Goal: Find specific page/section: Find specific page/section

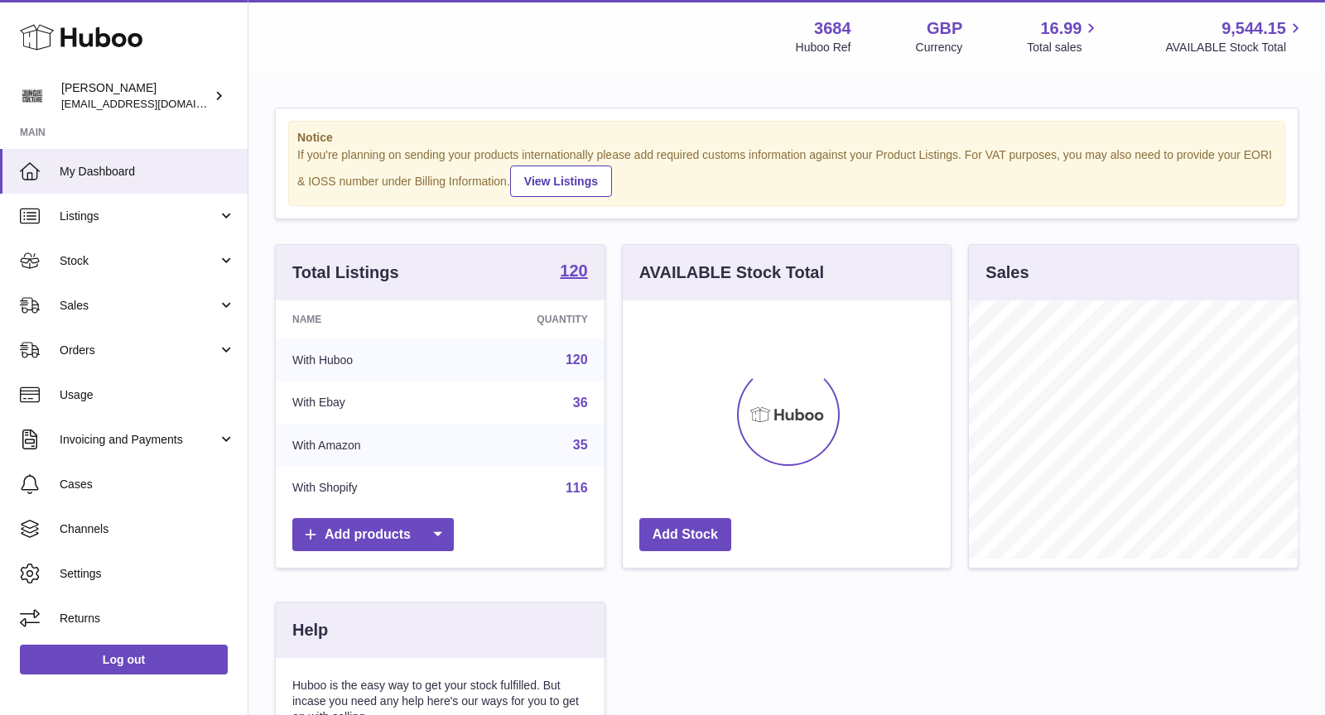
scroll to position [257, 329]
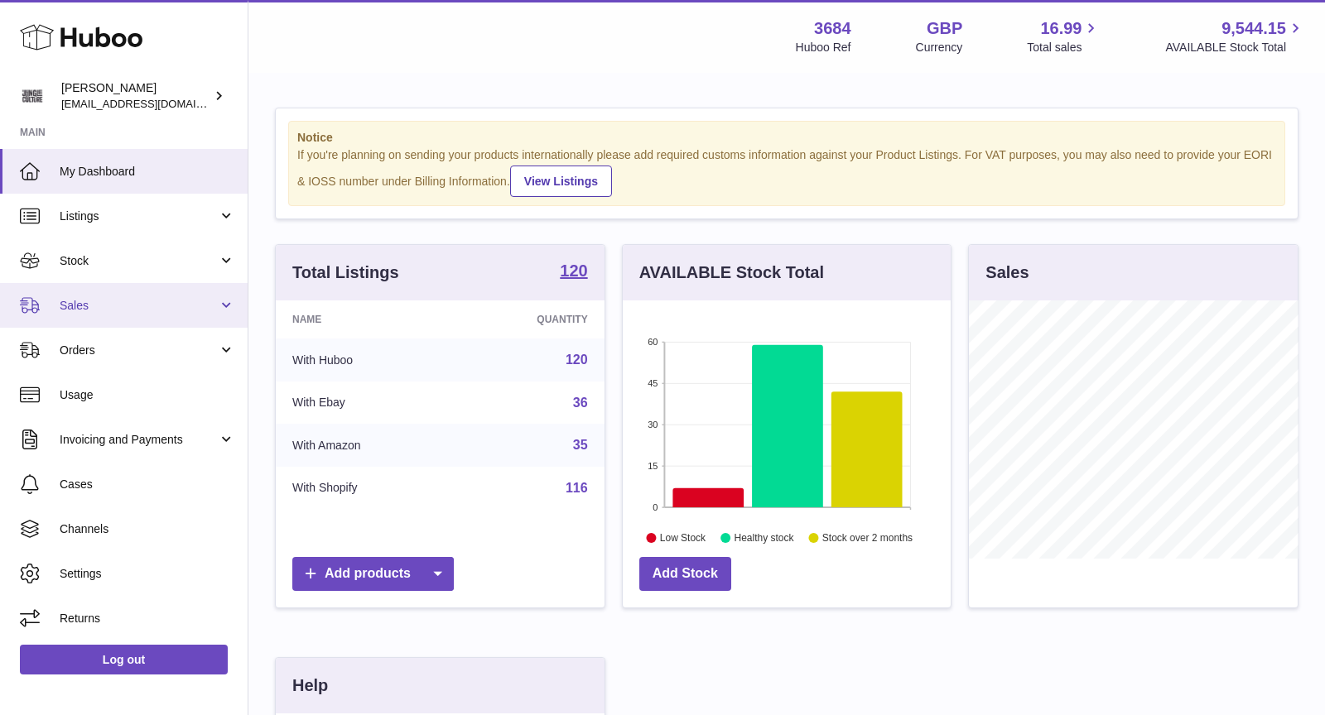
click at [107, 310] on span "Sales" at bounding box center [139, 306] width 158 height 16
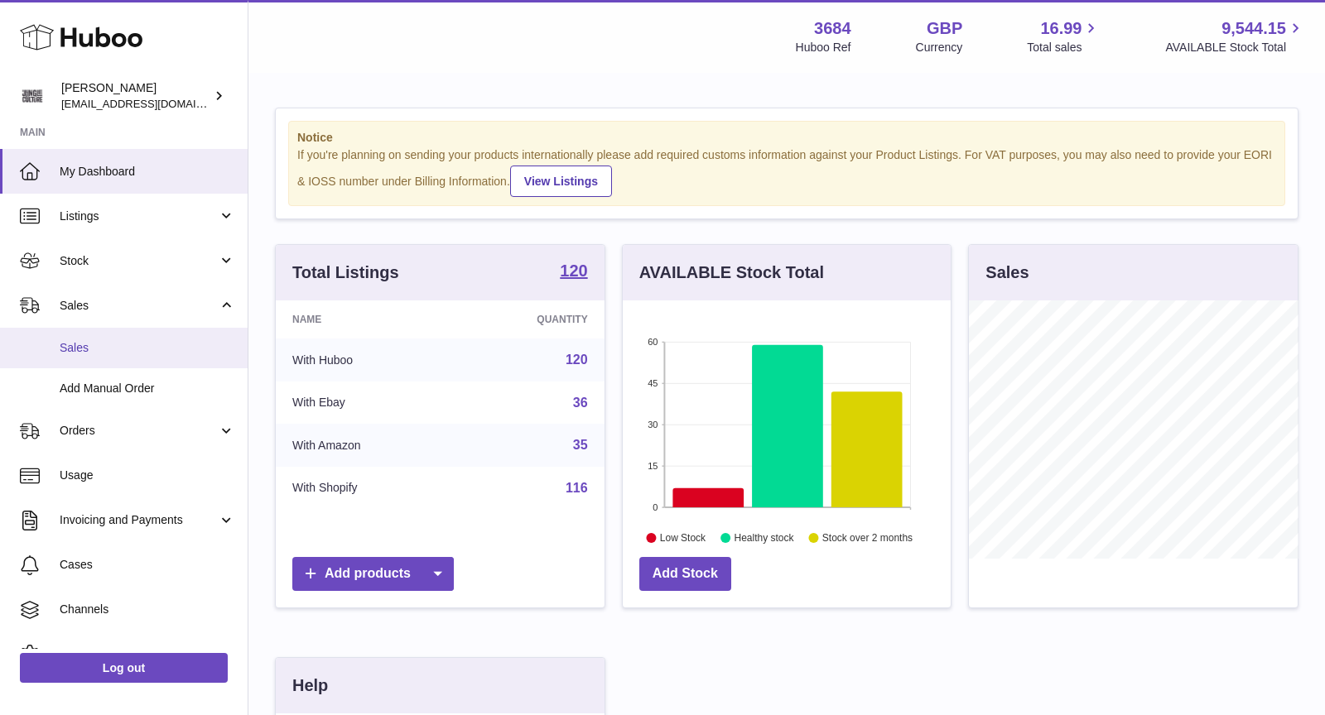
click at [121, 346] on span "Sales" at bounding box center [147, 348] width 175 height 16
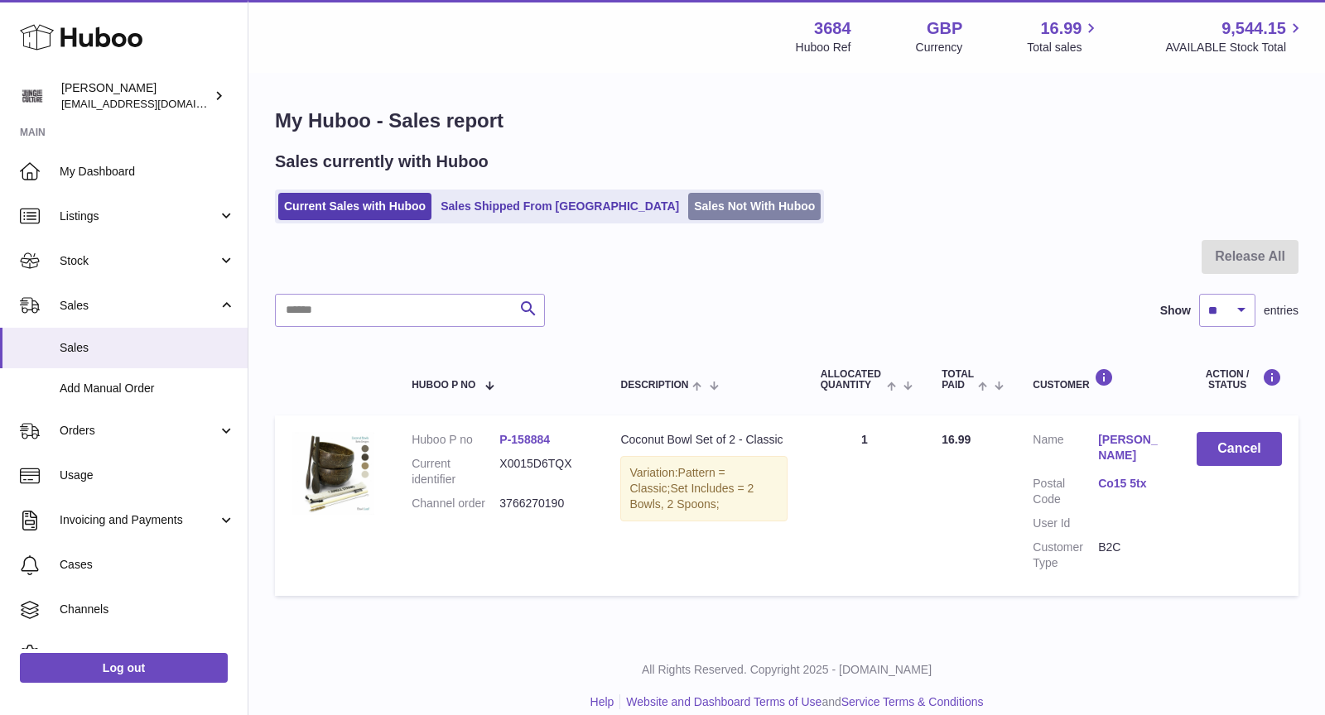
click at [688, 203] on link "Sales Not With Huboo" at bounding box center [754, 206] width 132 height 27
